Goal: Task Accomplishment & Management: Manage account settings

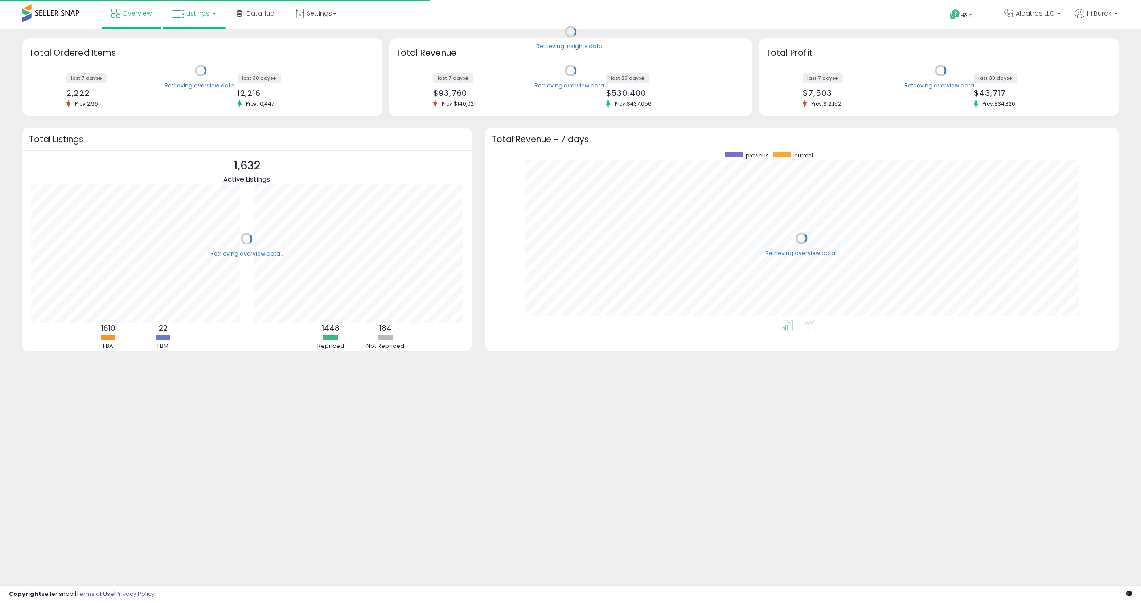
scroll to position [89, 222]
click at [197, 17] on span "Listings" at bounding box center [197, 13] width 23 height 9
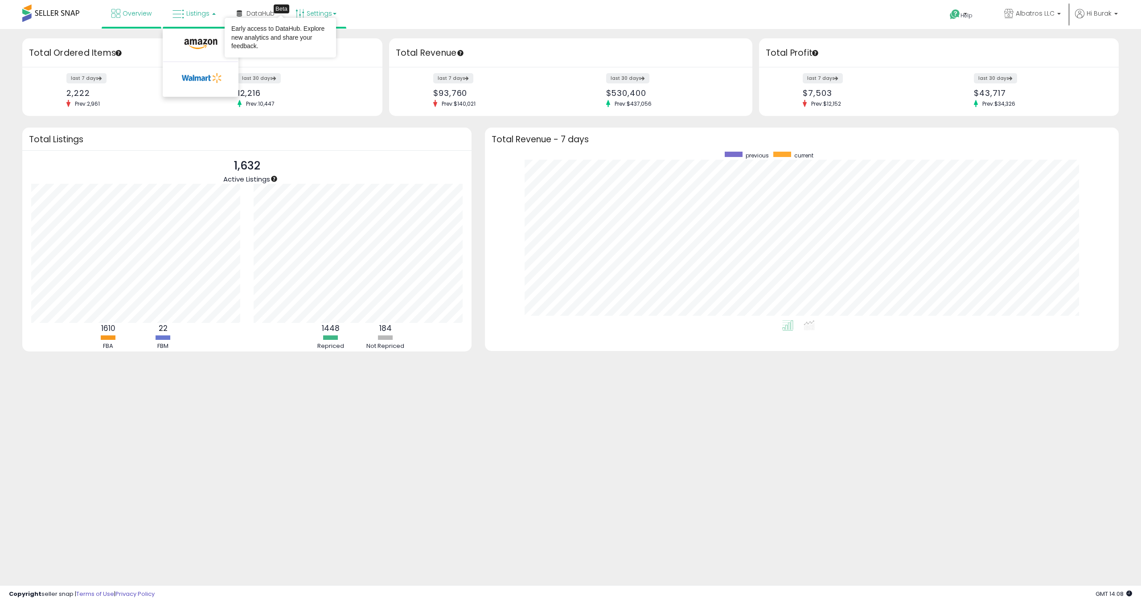
click at [315, 9] on link "Settings" at bounding box center [316, 13] width 54 height 27
click at [299, 45] on link "Store settings" at bounding box center [317, 45] width 40 height 8
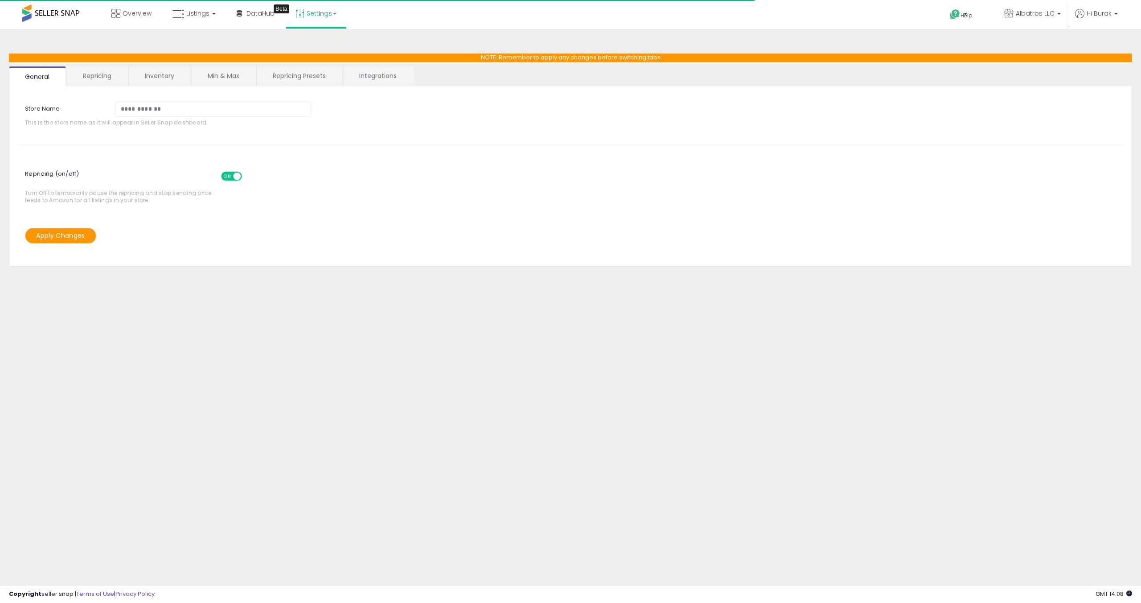
click at [298, 83] on link "Repricing Presets" at bounding box center [299, 75] width 85 height 19
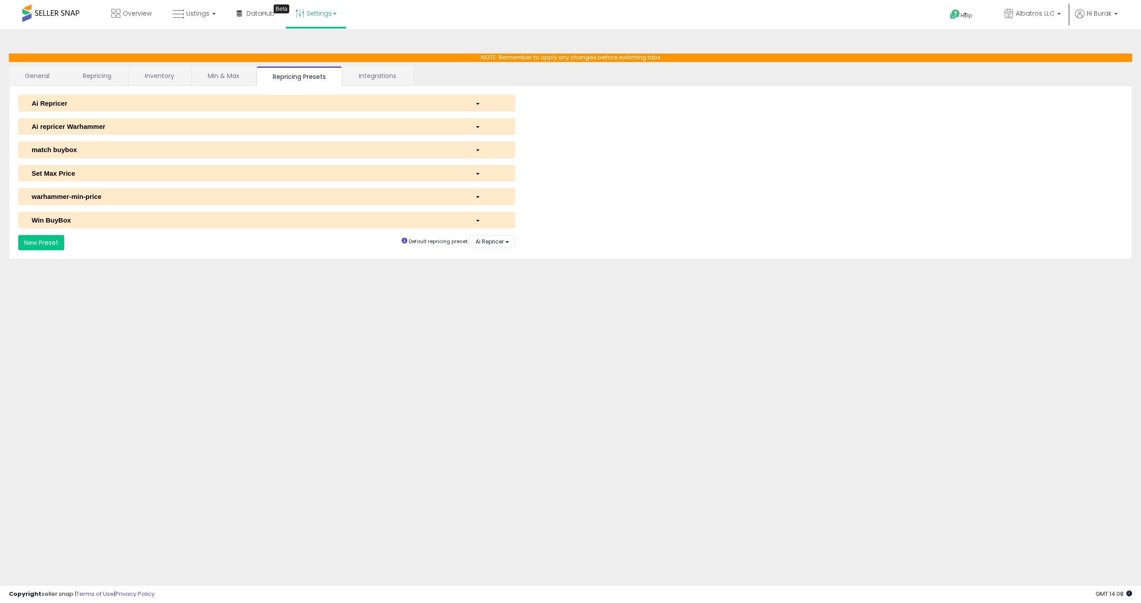
select select "**********"
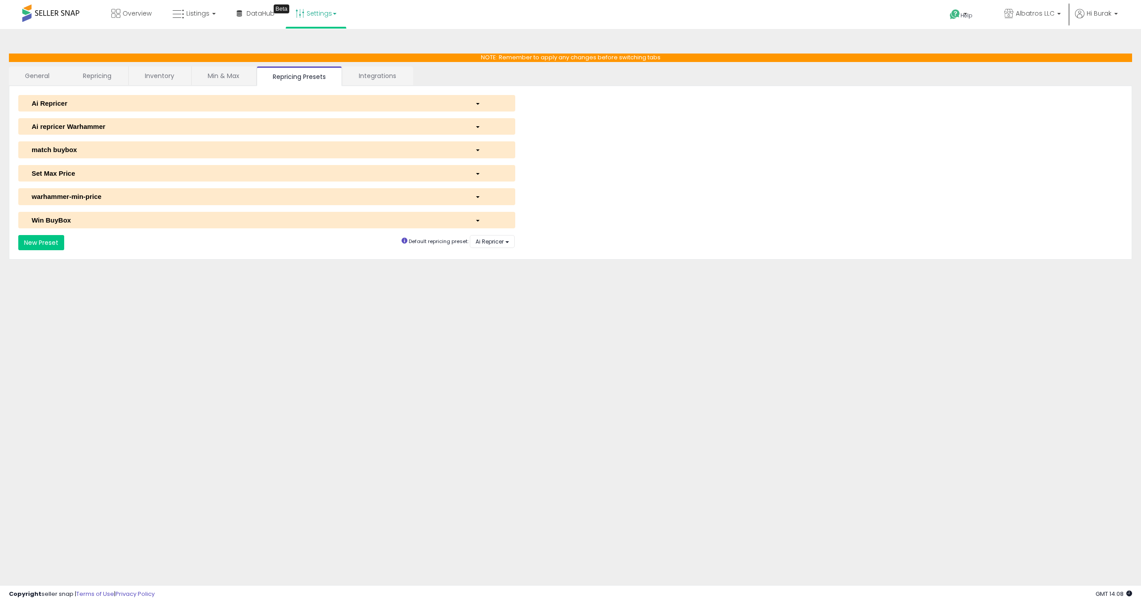
click at [118, 196] on div "warhammer-min-price" at bounding box center [246, 196] width 443 height 9
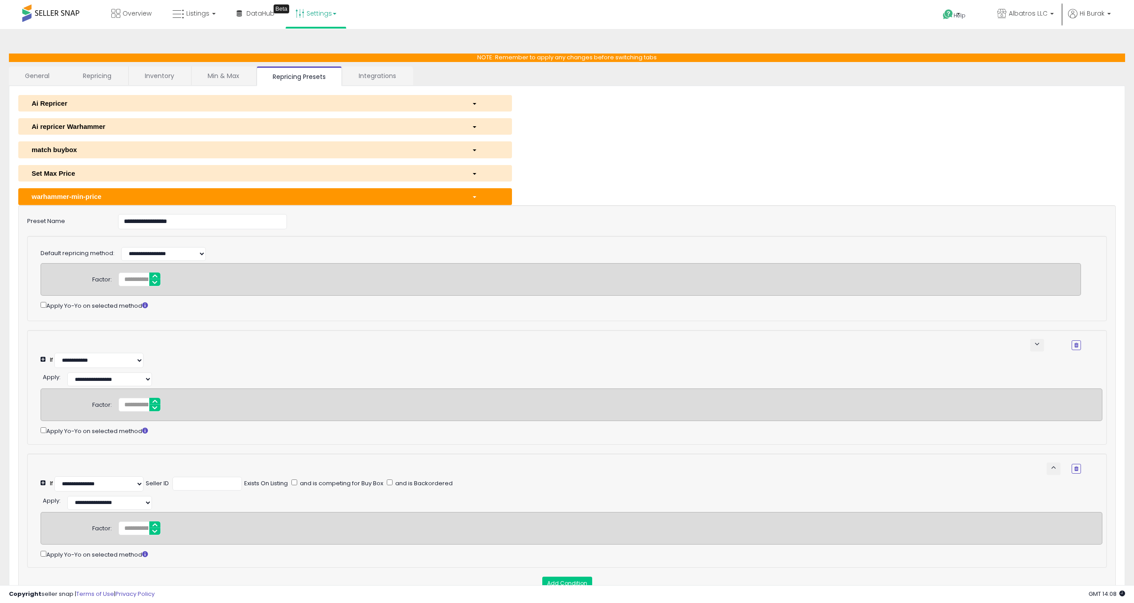
click at [161, 196] on div "warhammer-min-price" at bounding box center [245, 196] width 440 height 9
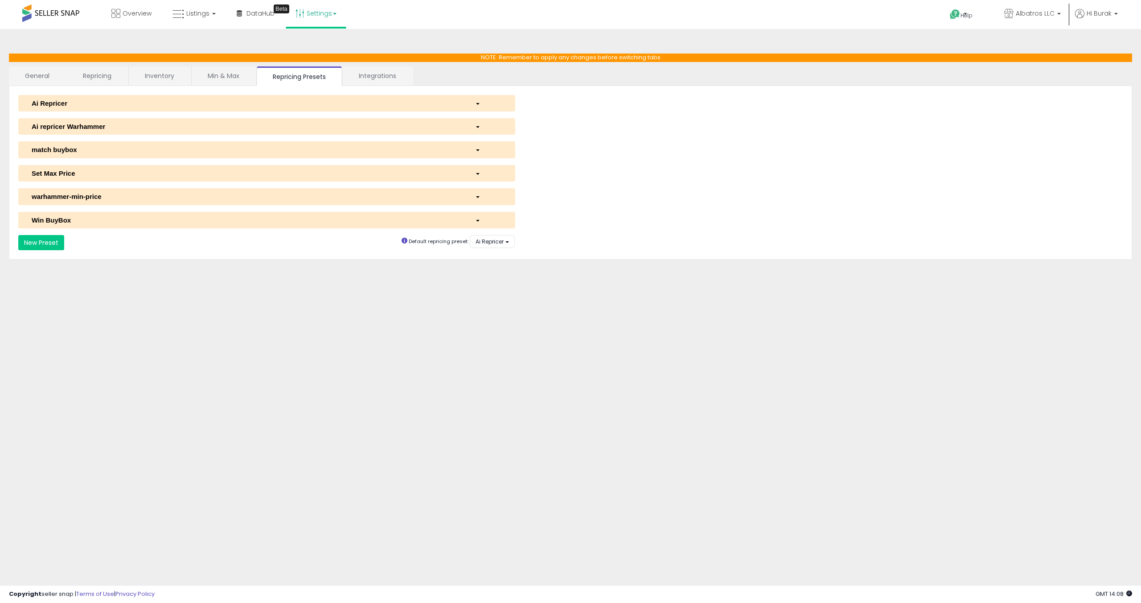
click at [169, 122] on div "Ai repricer Warhammer" at bounding box center [246, 126] width 443 height 9
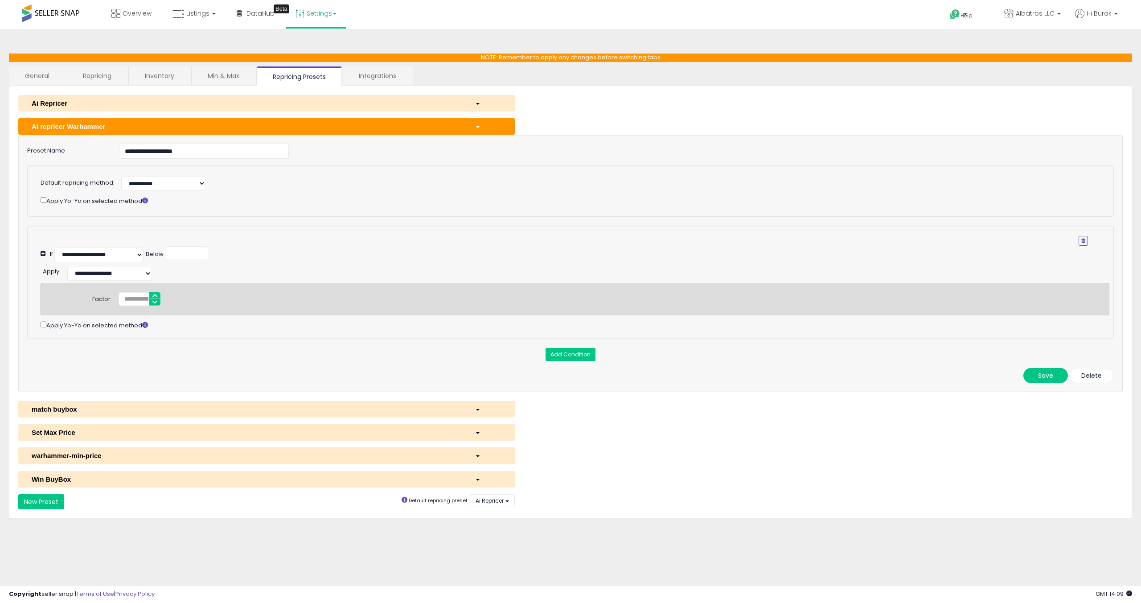
click at [169, 122] on div "Ai repricer Warhammer" at bounding box center [246, 126] width 443 height 9
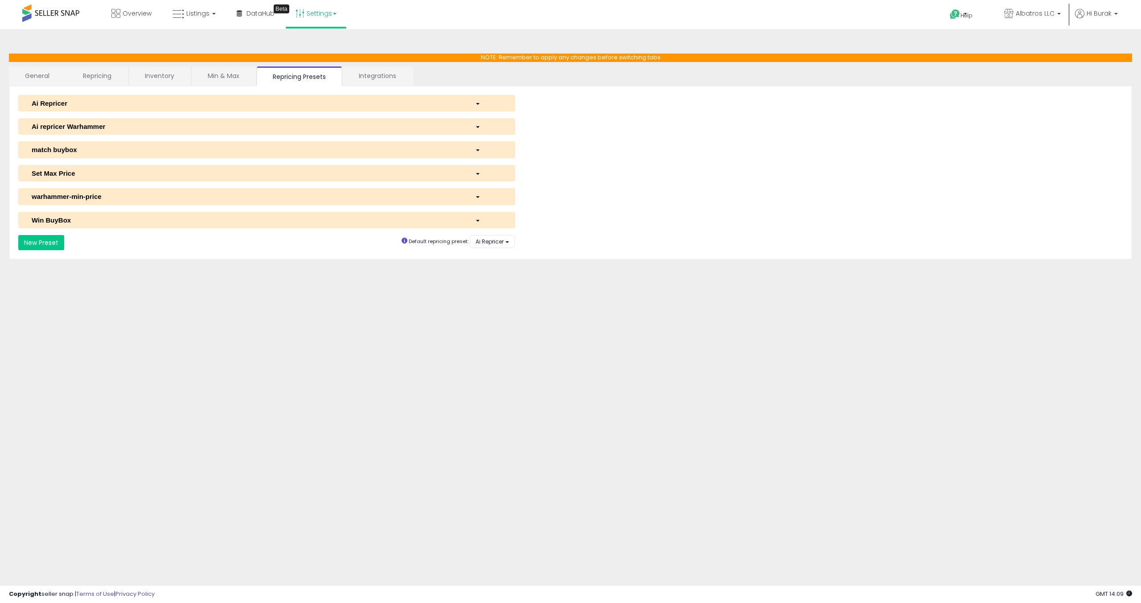
click at [211, 100] on div "Ai Repricer" at bounding box center [246, 102] width 443 height 9
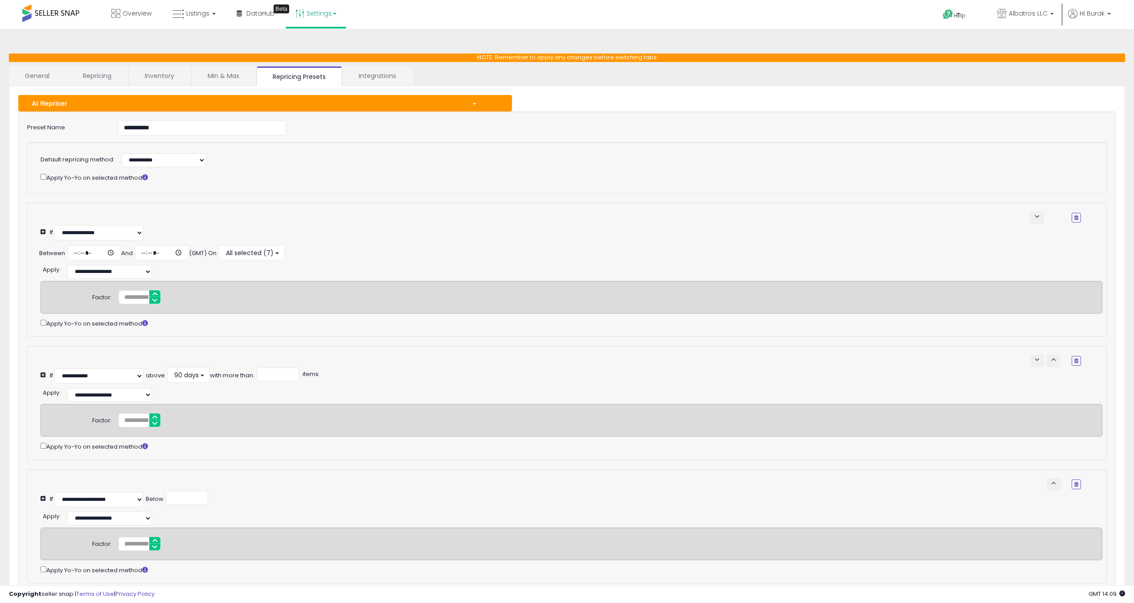
click at [267, 107] on div "Ai Repricer" at bounding box center [245, 102] width 440 height 9
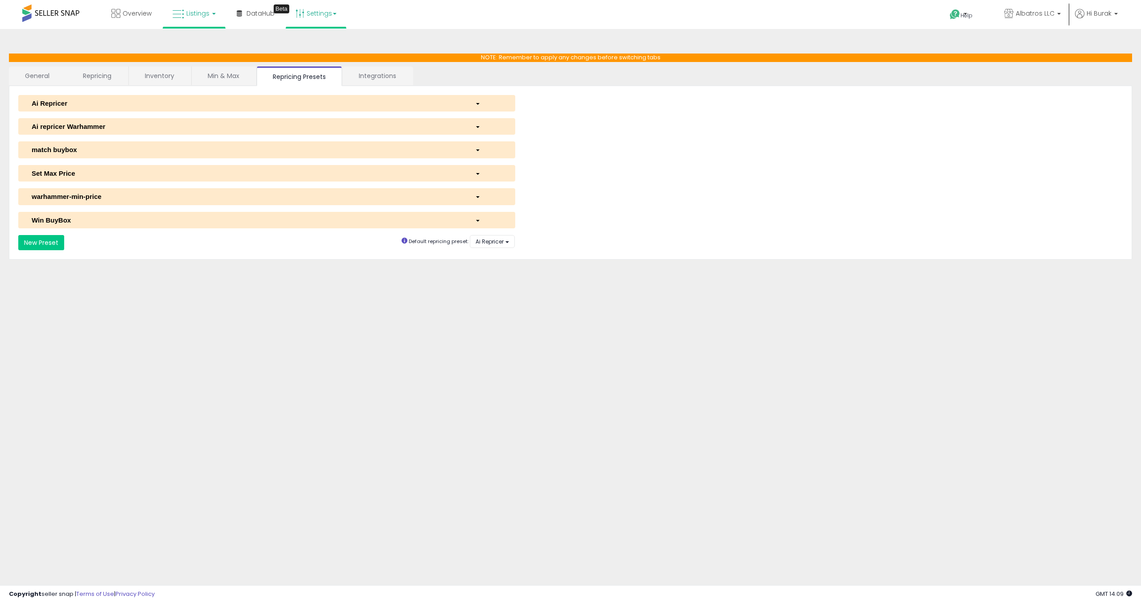
click at [190, 19] on link "Listings" at bounding box center [194, 13] width 57 height 27
click at [194, 42] on icon at bounding box center [200, 44] width 39 height 12
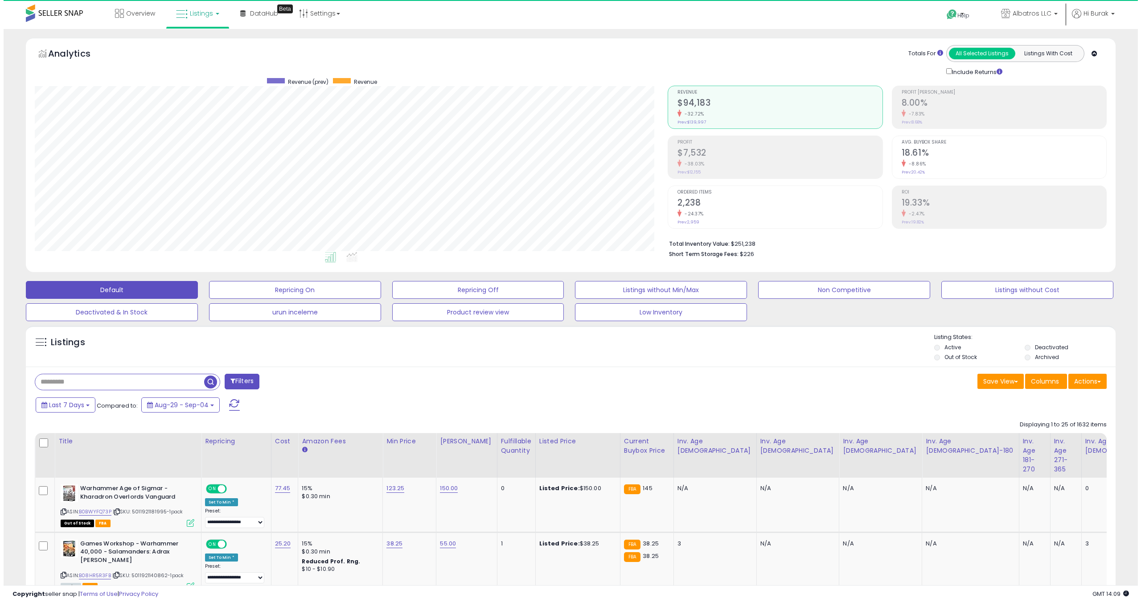
scroll to position [183, 633]
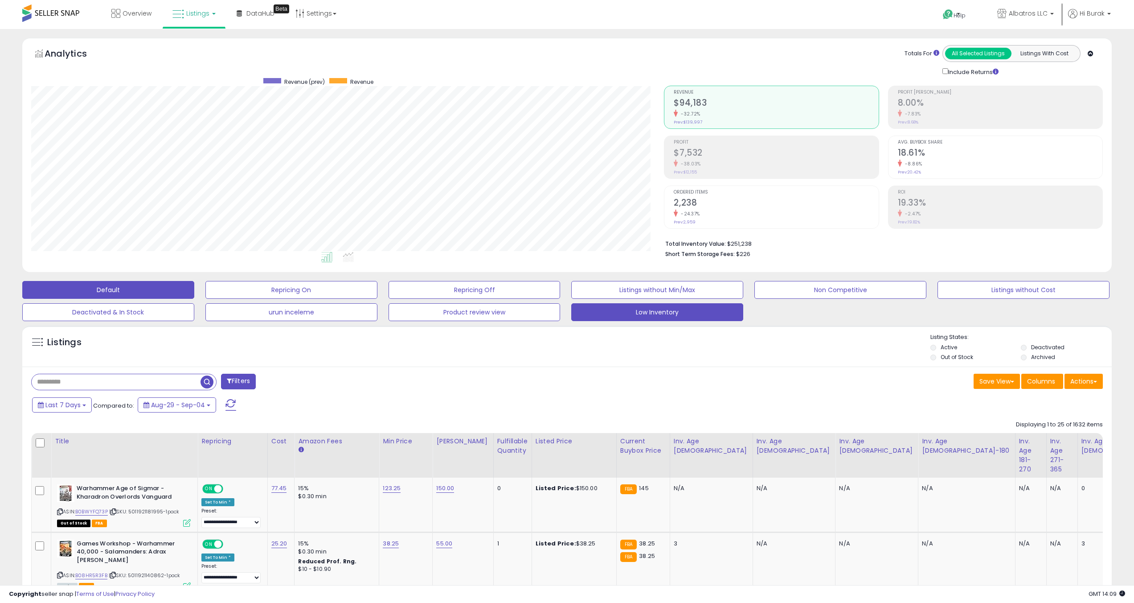
click at [645, 307] on button "Low Inventory" at bounding box center [657, 312] width 172 height 18
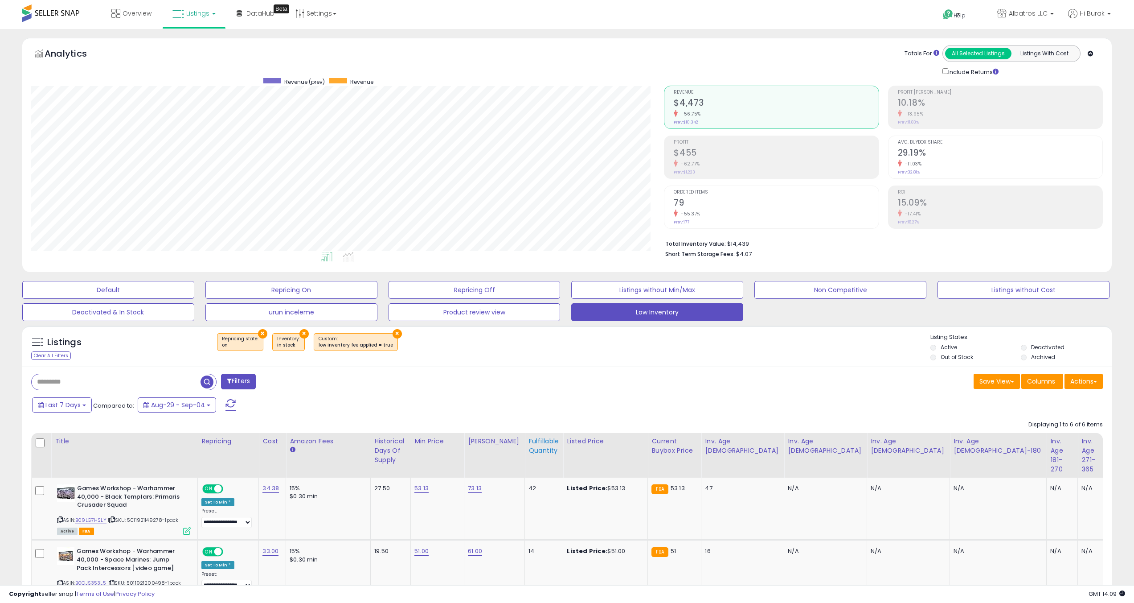
click at [559, 450] on div "Fulfillable Quantity" at bounding box center [544, 445] width 31 height 19
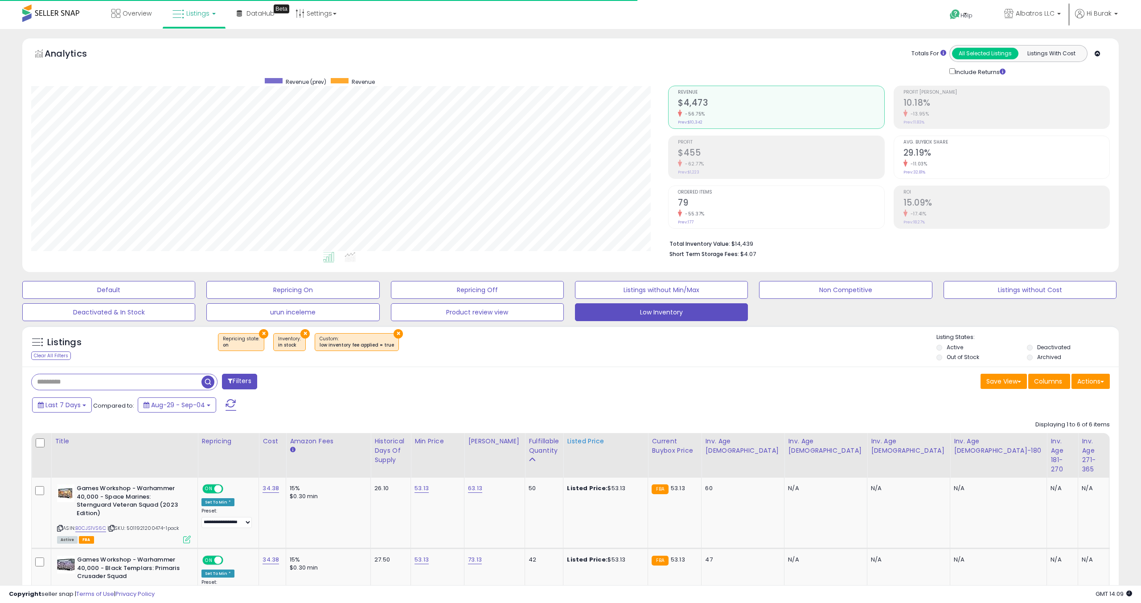
scroll to position [445511, 445060]
click at [559, 449] on div "Fulfillable Quantity" at bounding box center [544, 445] width 31 height 19
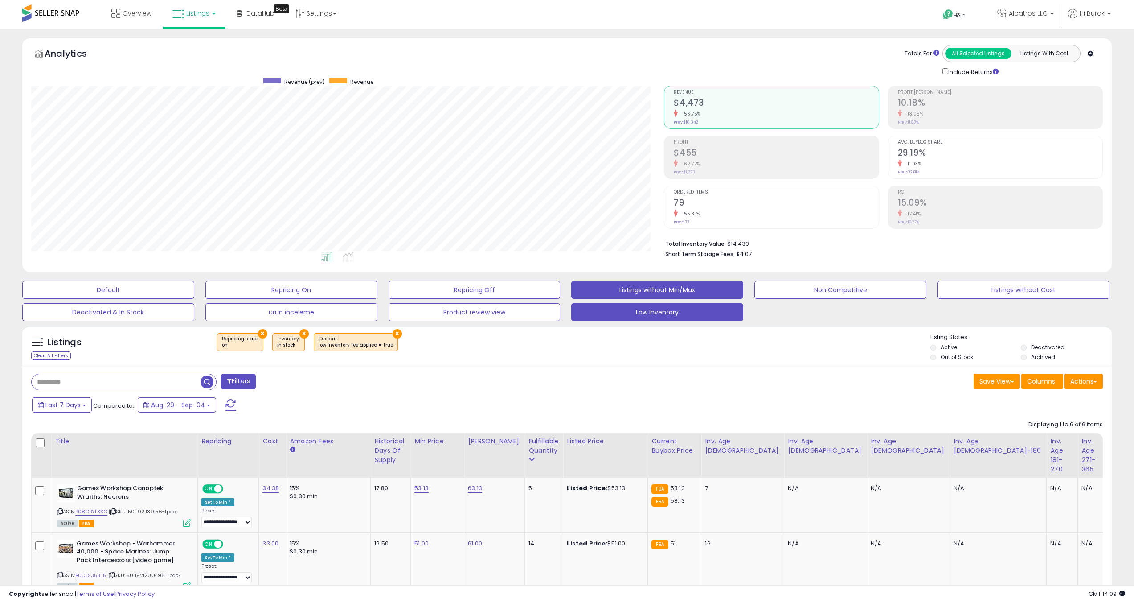
click at [656, 291] on button "Listings without Min/Max" at bounding box center [657, 290] width 172 height 18
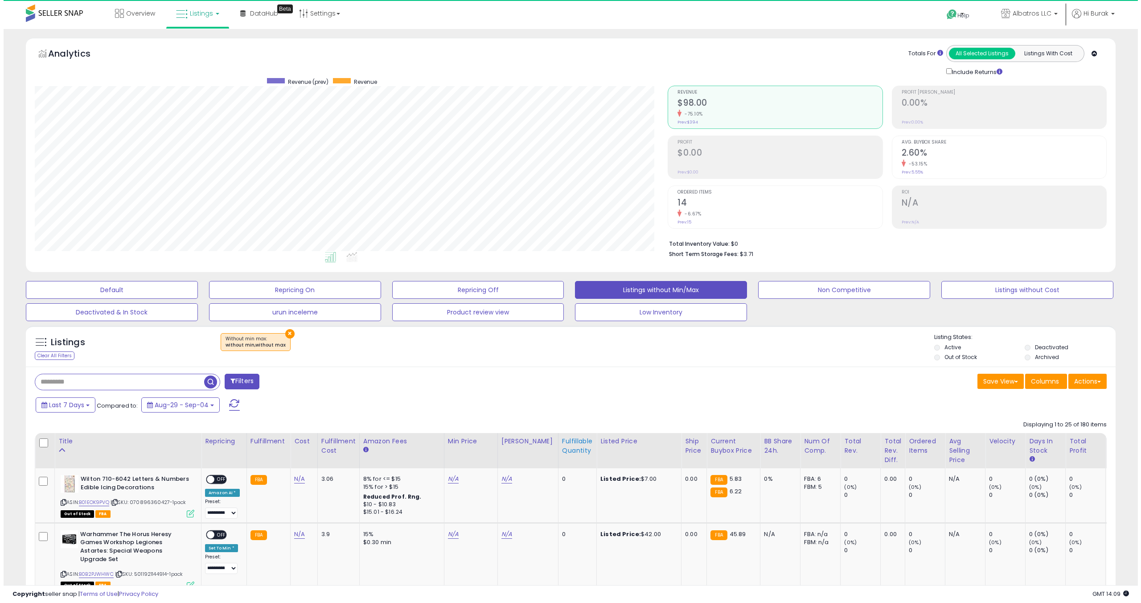
scroll to position [183, 633]
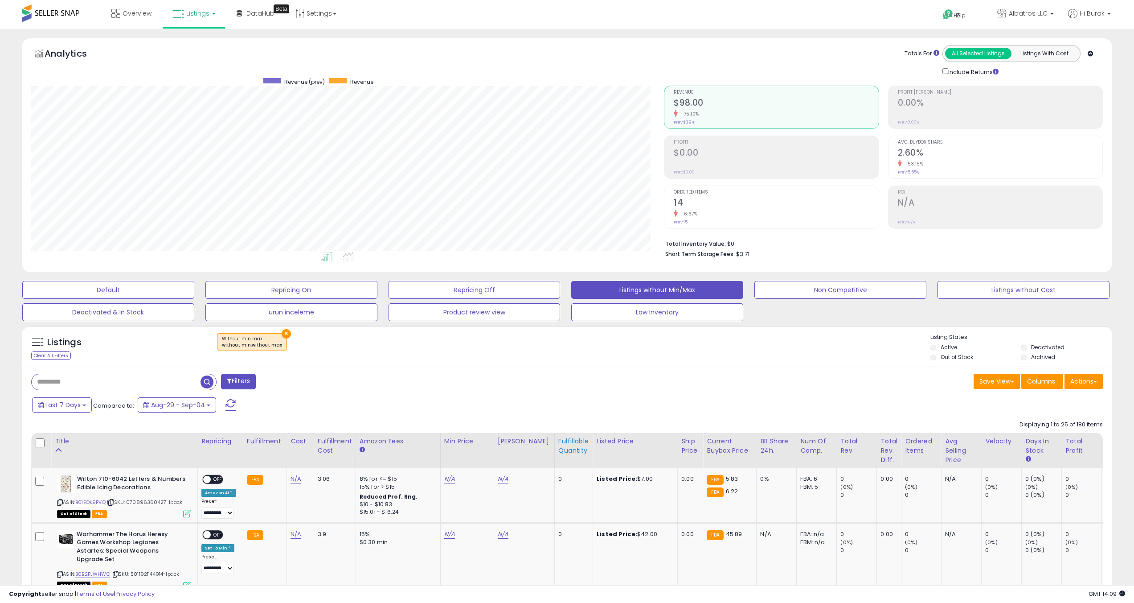
click at [562, 453] on div "Fulfillable Quantity" at bounding box center [573, 445] width 31 height 19
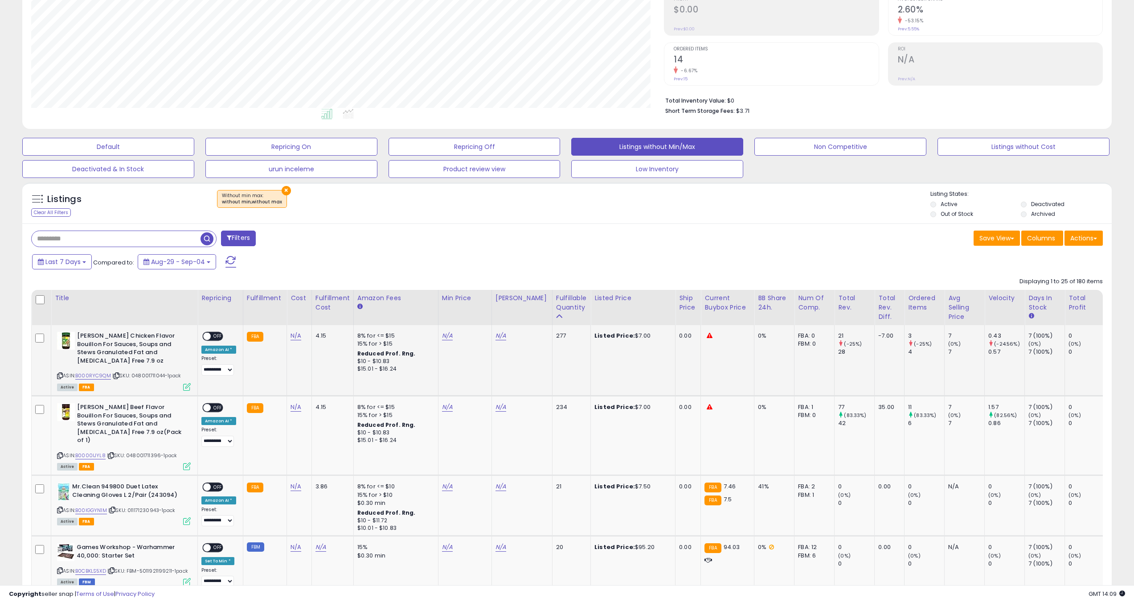
scroll to position [246, 0]
